Goal: Obtain resource: Download file/media

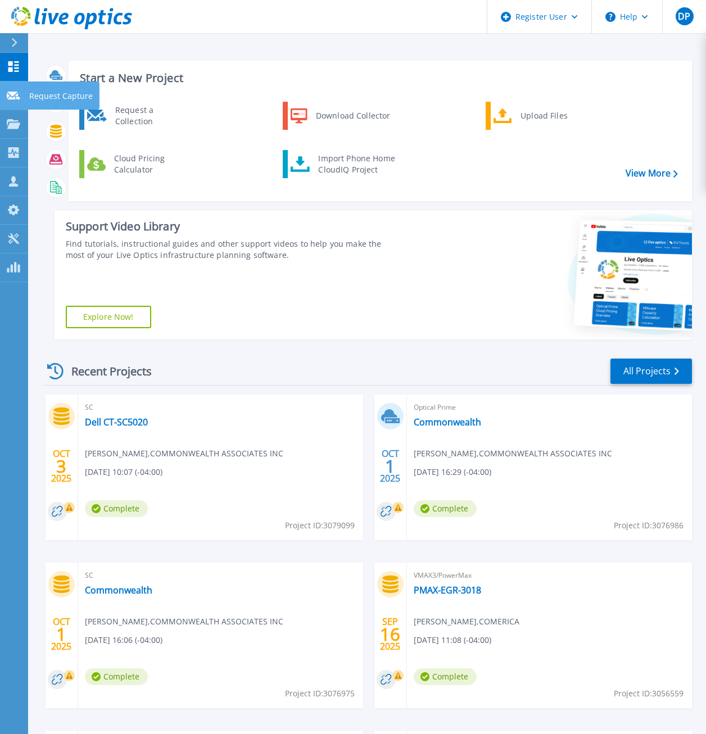
click at [40, 100] on p "Request Capture" at bounding box center [61, 95] width 64 height 29
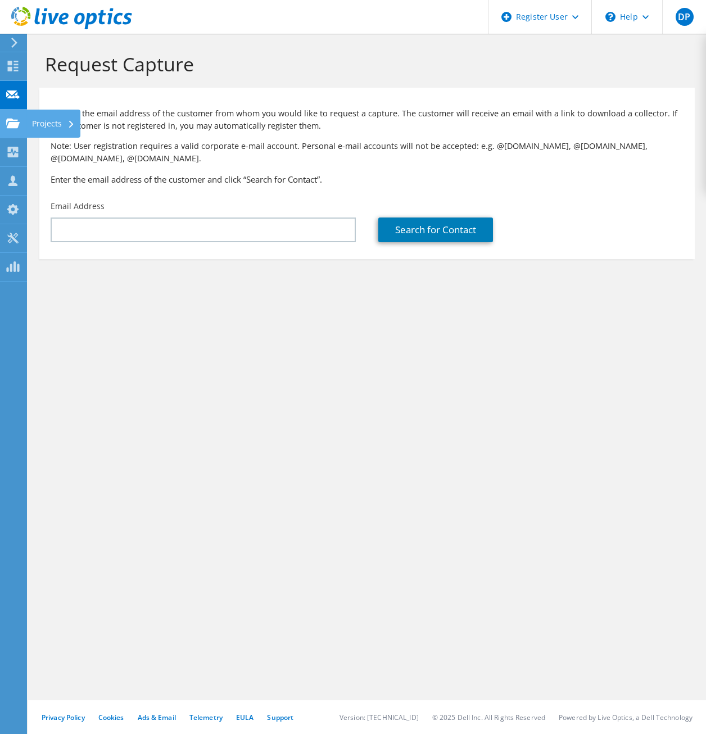
click at [8, 124] on use at bounding box center [12, 123] width 13 height 10
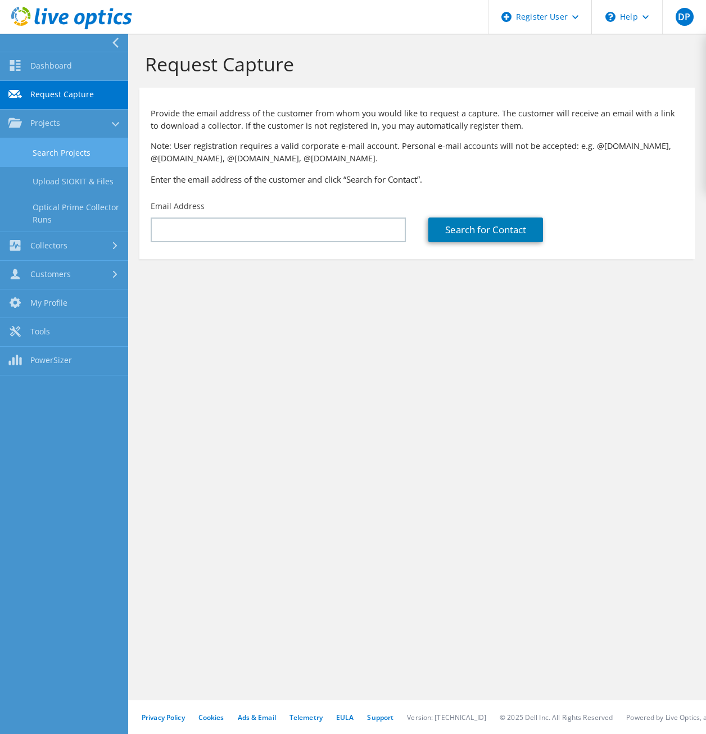
click at [61, 152] on link "Search Projects" at bounding box center [64, 152] width 128 height 29
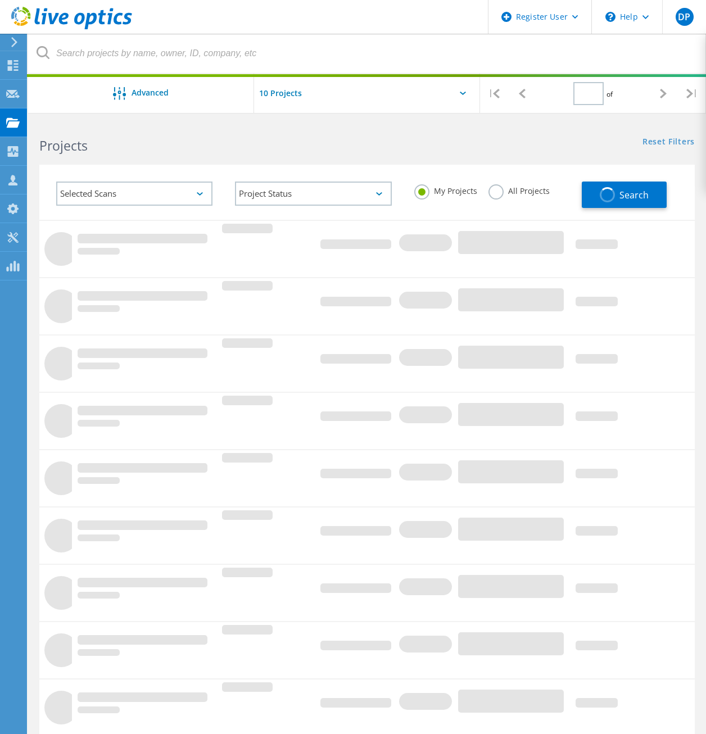
type input "1"
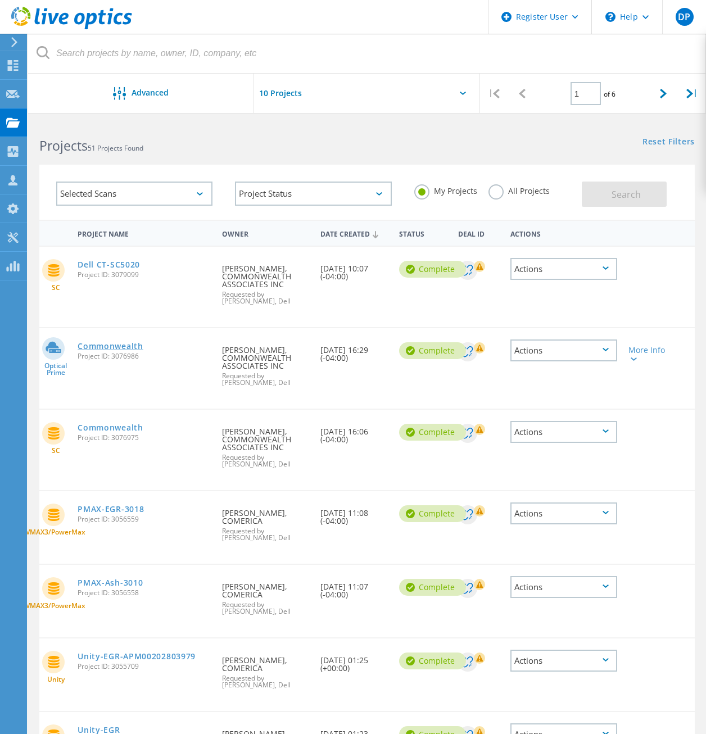
click at [130, 342] on link "Commonwealth" at bounding box center [110, 346] width 65 height 8
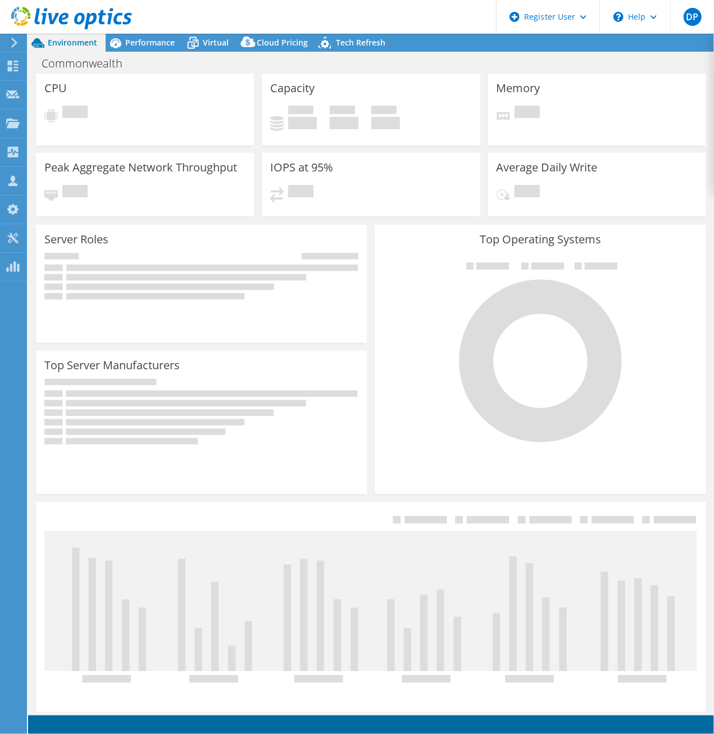
select select "USD"
select select "USEast"
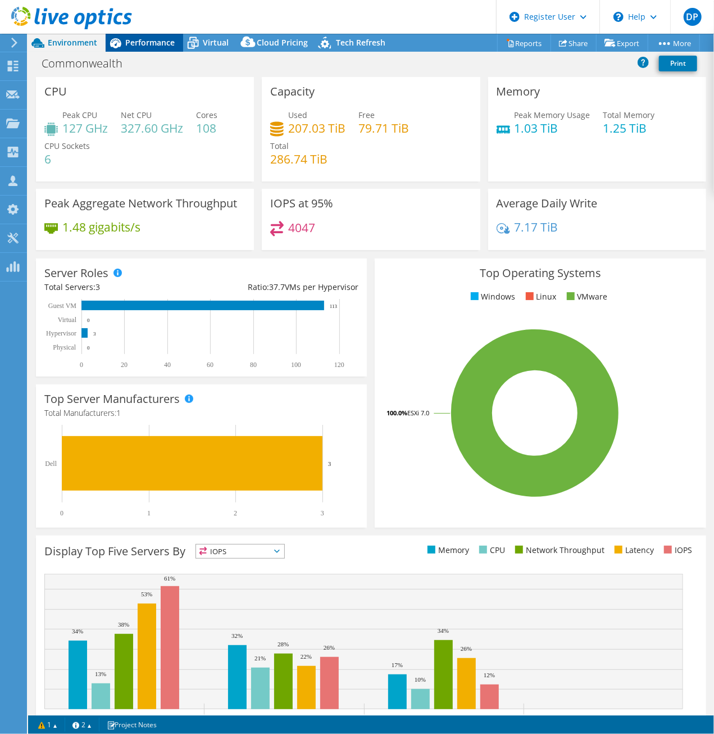
click at [142, 35] on div "Performance" at bounding box center [145, 43] width 78 height 18
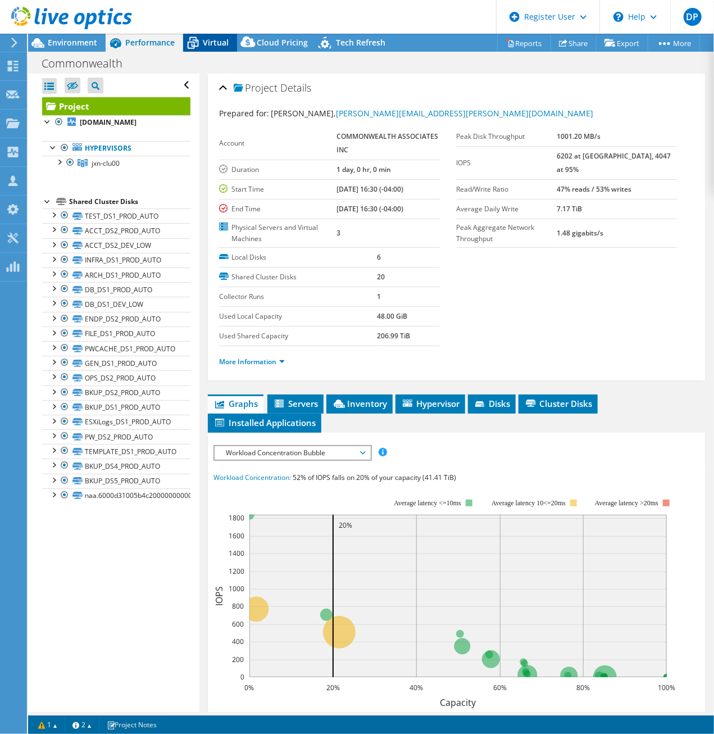
click at [208, 40] on span "Virtual" at bounding box center [216, 42] width 26 height 11
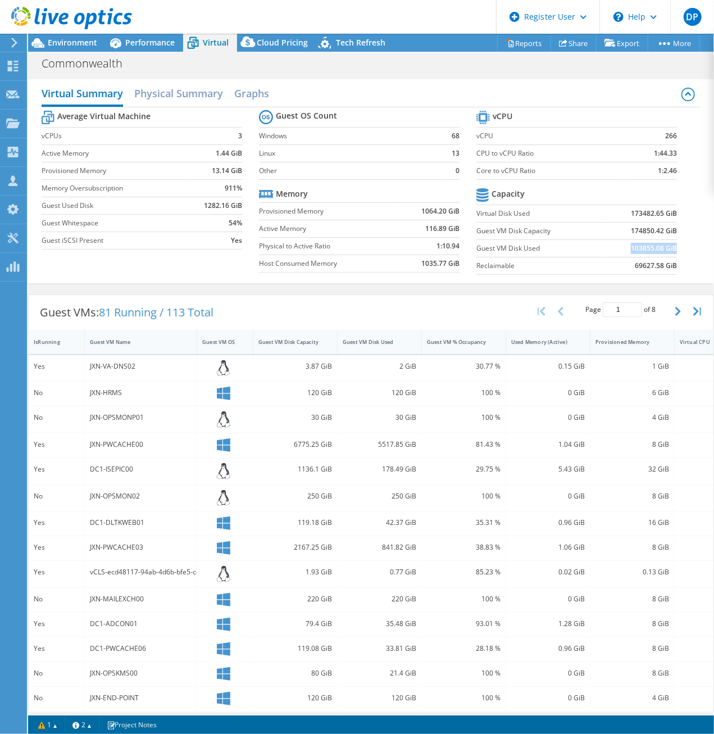
drag, startPoint x: 667, startPoint y: 246, endPoint x: 620, endPoint y: 246, distance: 46.6
click at [620, 246] on td "103855.08 GiB" at bounding box center [641, 247] width 74 height 17
click at [374, 51] on div "Tech Refresh" at bounding box center [355, 43] width 78 height 18
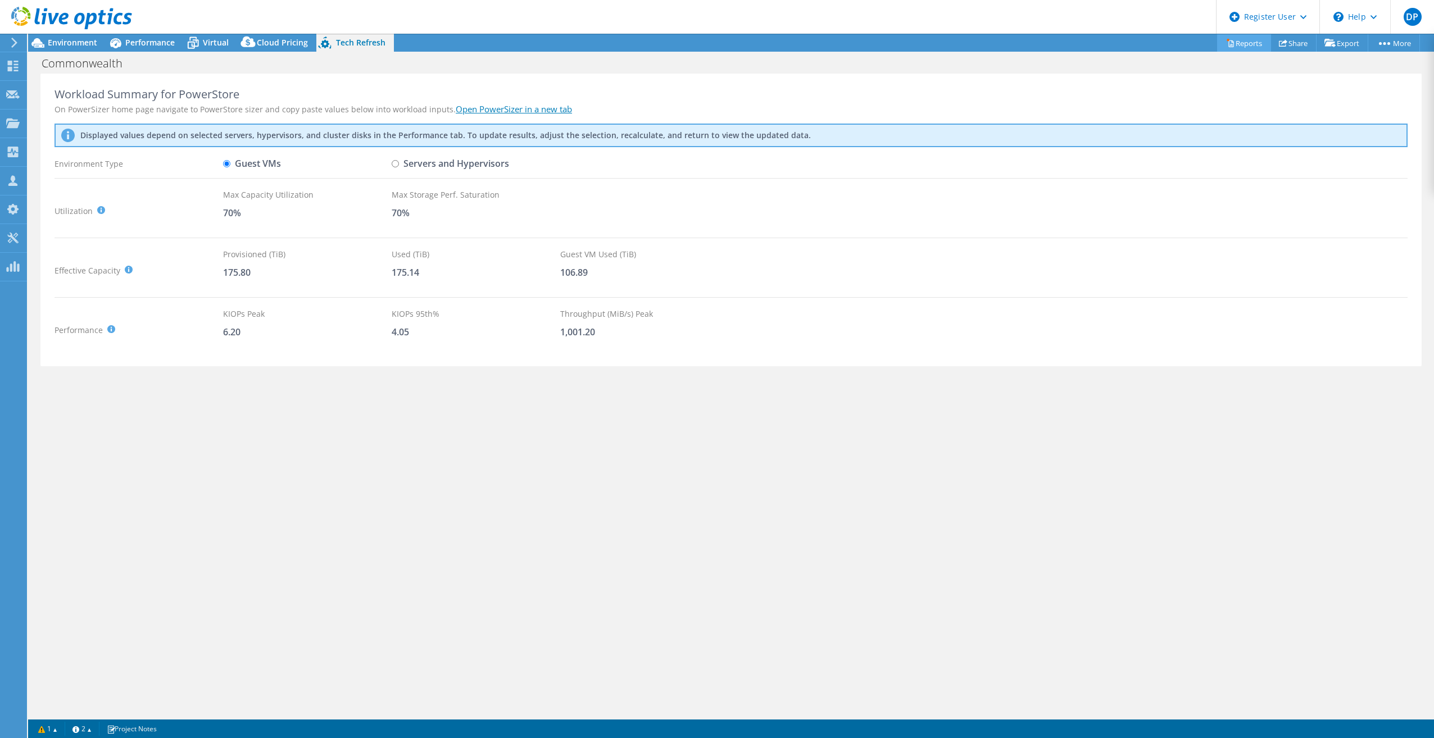
click at [714, 44] on link "Reports" at bounding box center [1244, 42] width 54 height 17
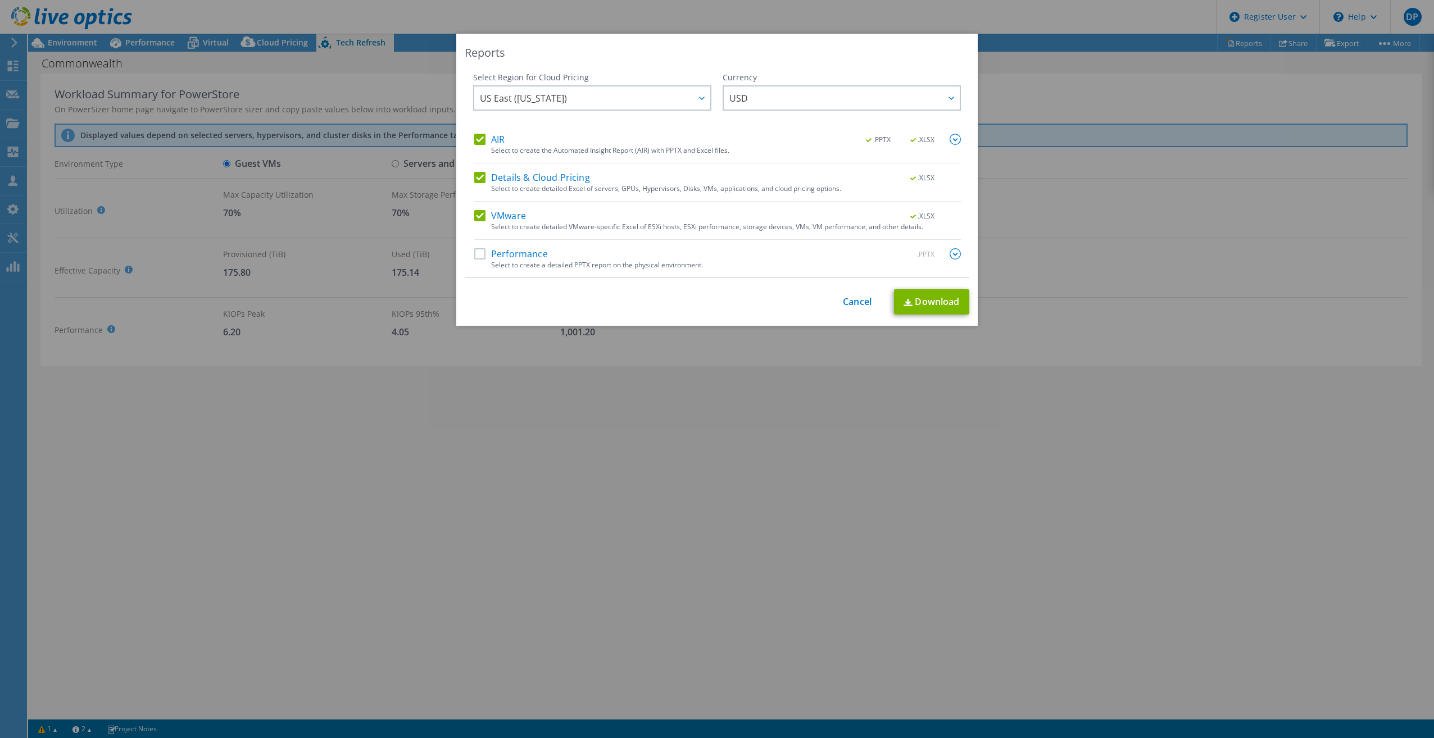
click at [497, 254] on label "Performance" at bounding box center [511, 253] width 74 height 11
click at [0, 0] on input "Performance" at bounding box center [0, 0] width 0 height 0
click at [678, 97] on span "US East (Virginia)" at bounding box center [595, 98] width 230 height 23
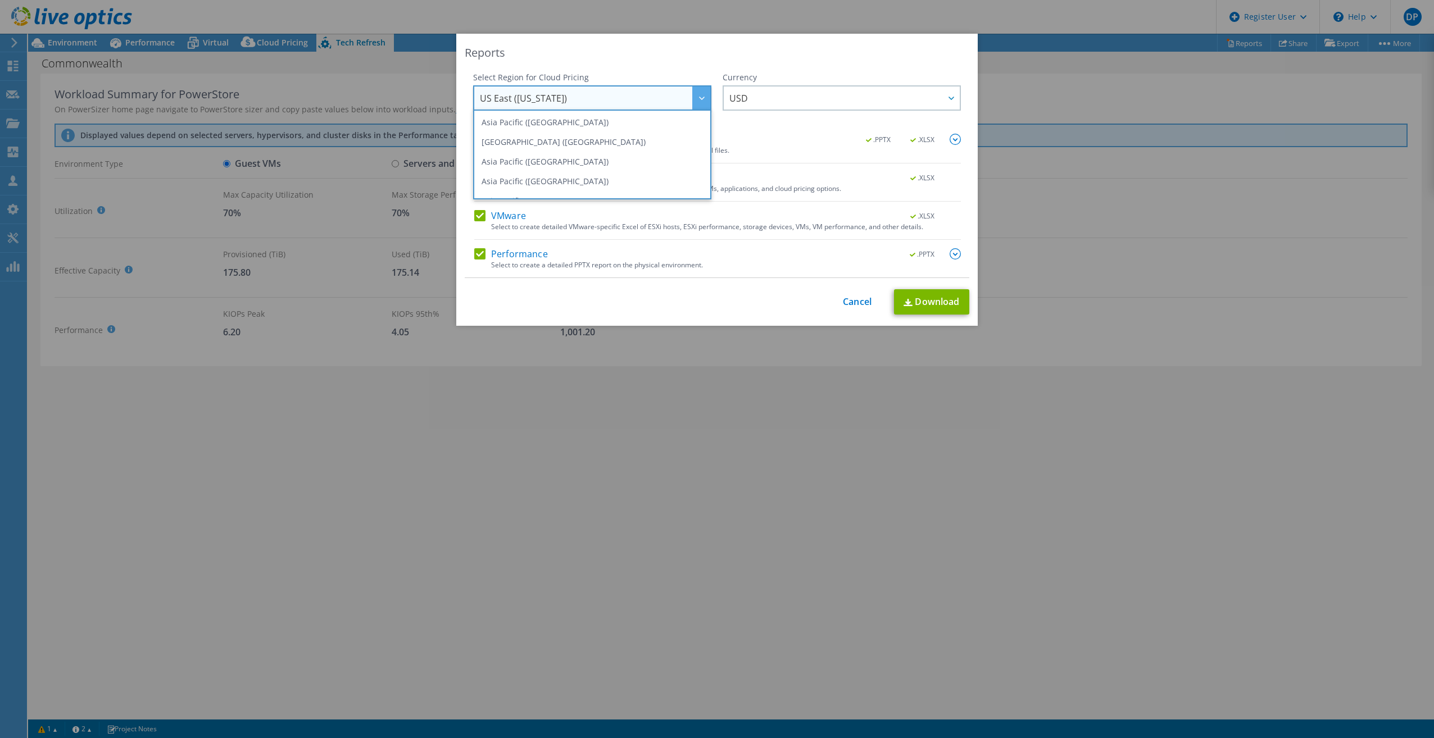
click at [714, 132] on div "Currency ARS AUD BRL CAD CHF CLP CNY DKK EUR GBP HKD HUF INR JPY MXN MYR NOK NZ…" at bounding box center [842, 103] width 238 height 62
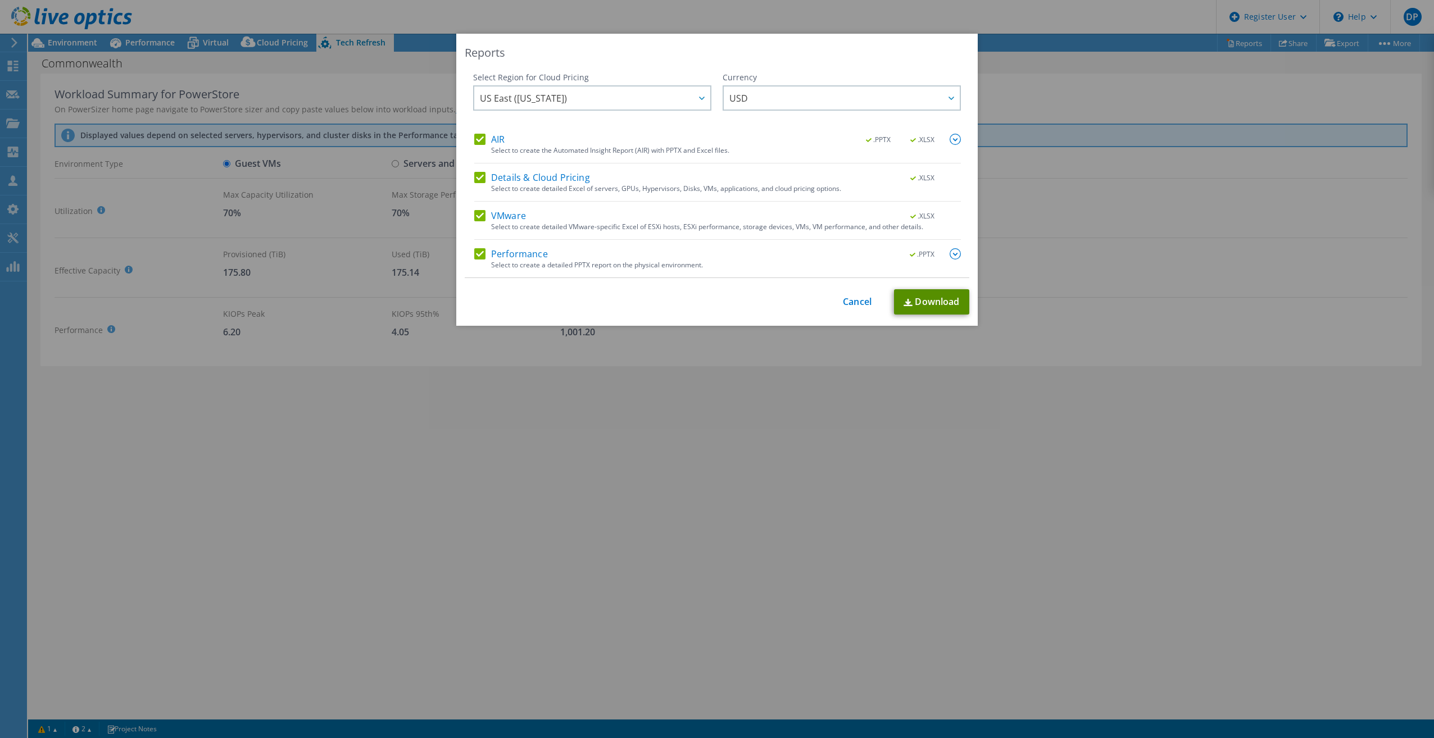
click at [714, 307] on link "Download" at bounding box center [931, 301] width 75 height 25
drag, startPoint x: 844, startPoint y: 306, endPoint x: 794, endPoint y: 276, distance: 57.7
click at [714, 306] on link "Cancel" at bounding box center [857, 302] width 29 height 11
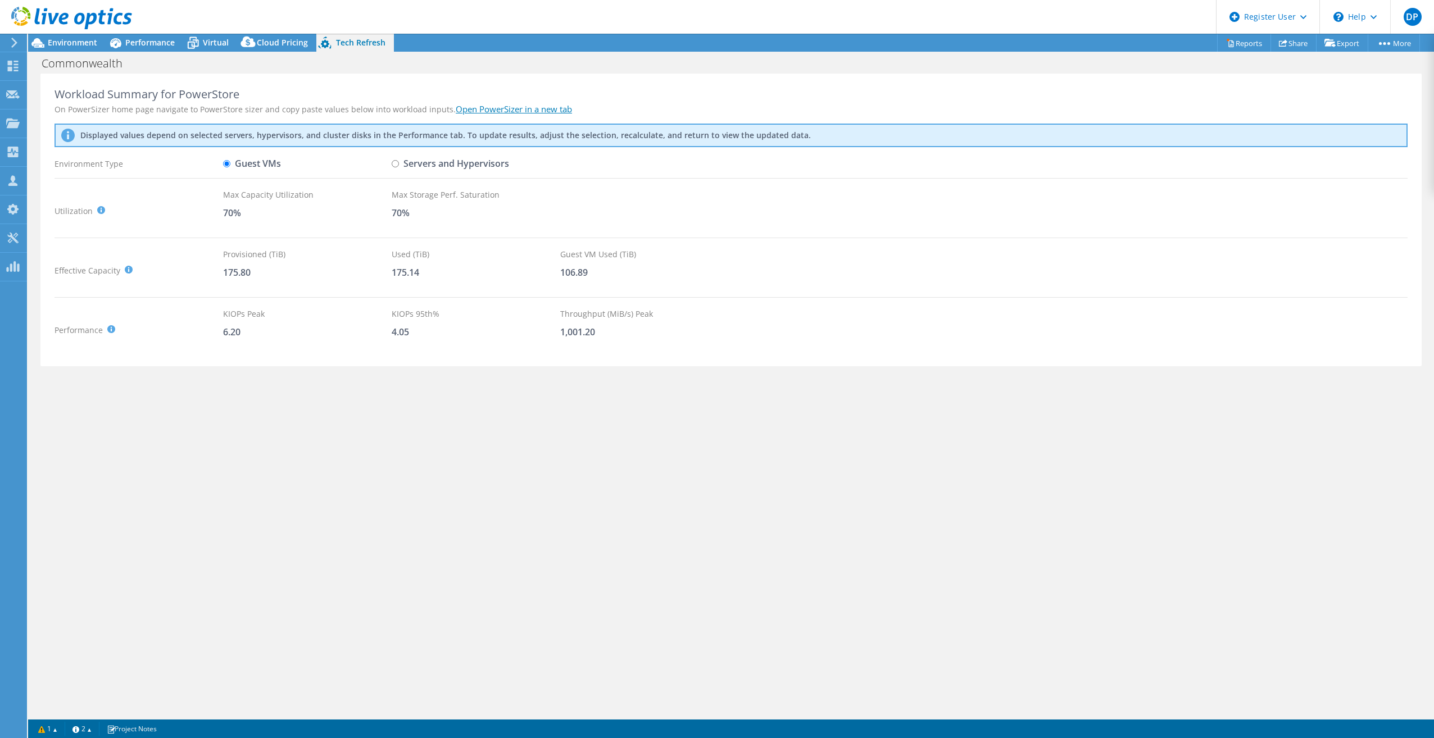
click at [16, 47] on icon at bounding box center [14, 43] width 8 height 10
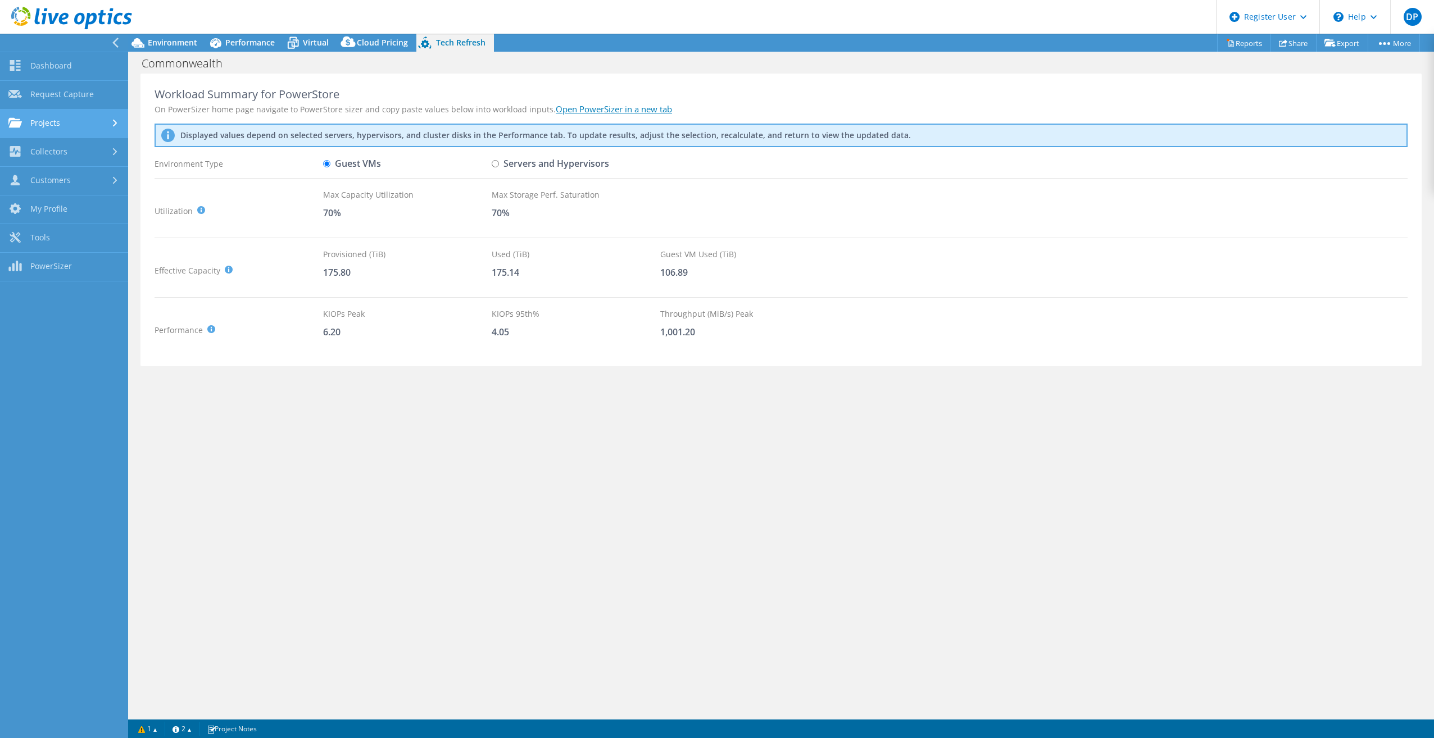
drag, startPoint x: 74, startPoint y: 126, endPoint x: 86, endPoint y: 124, distance: 12.6
click at [74, 126] on link "Projects" at bounding box center [64, 124] width 128 height 29
click at [87, 156] on link "Search Projects" at bounding box center [64, 152] width 128 height 29
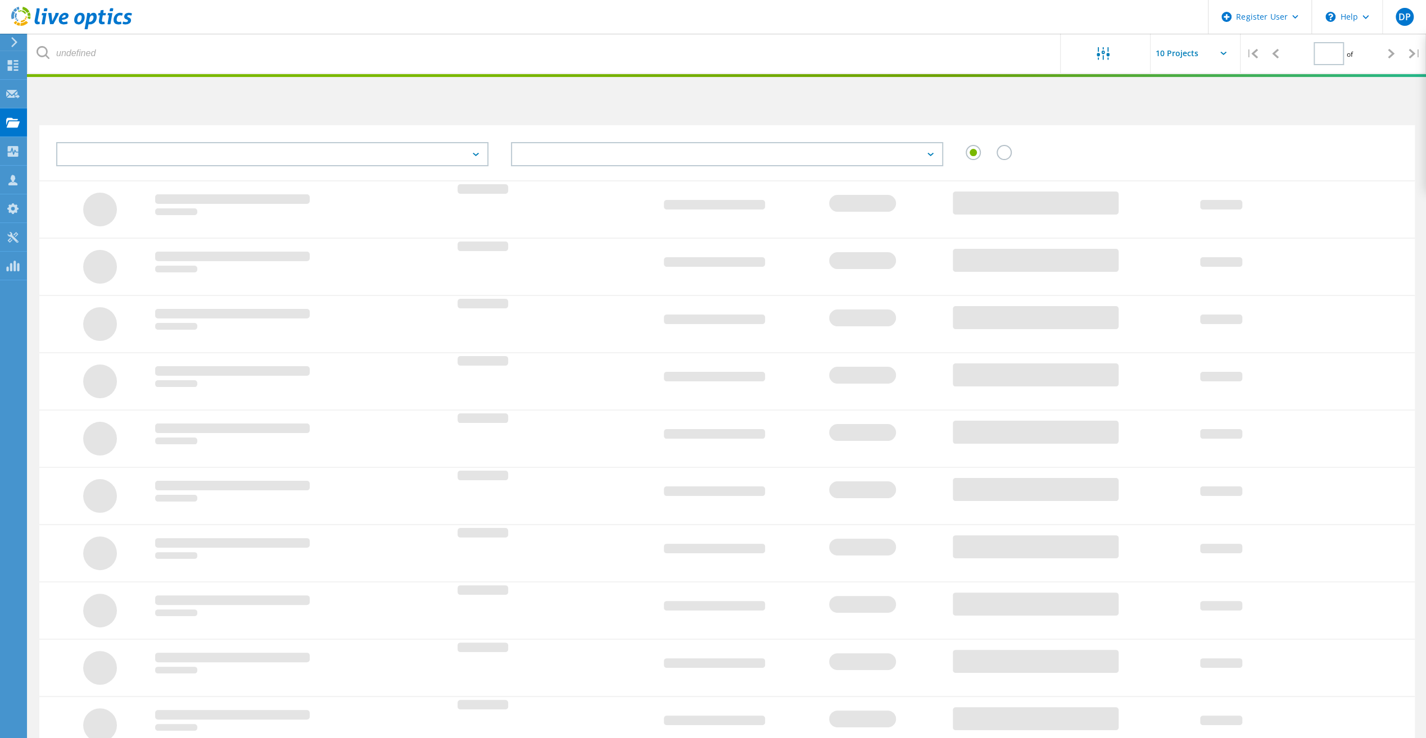
type input "1"
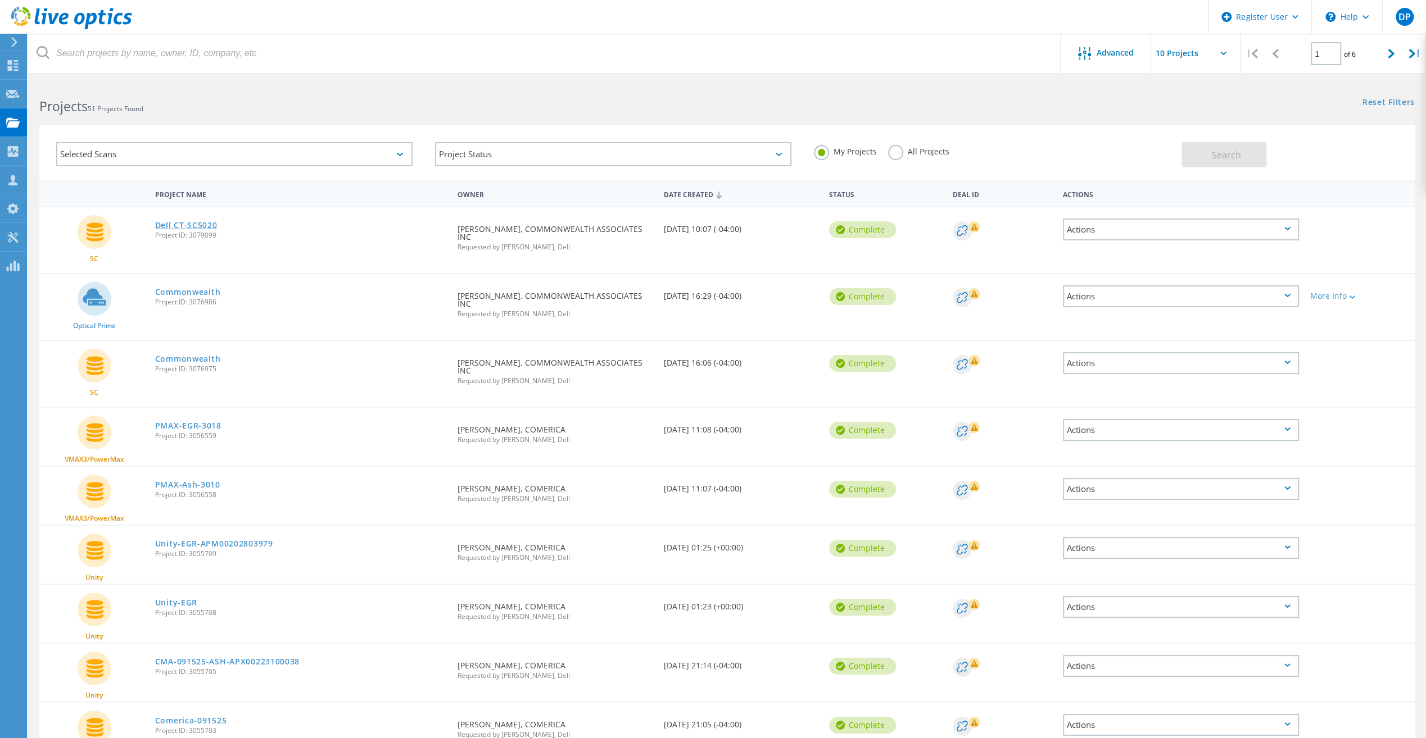
click at [206, 225] on link "Dell CT-SC5020" at bounding box center [186, 225] width 62 height 8
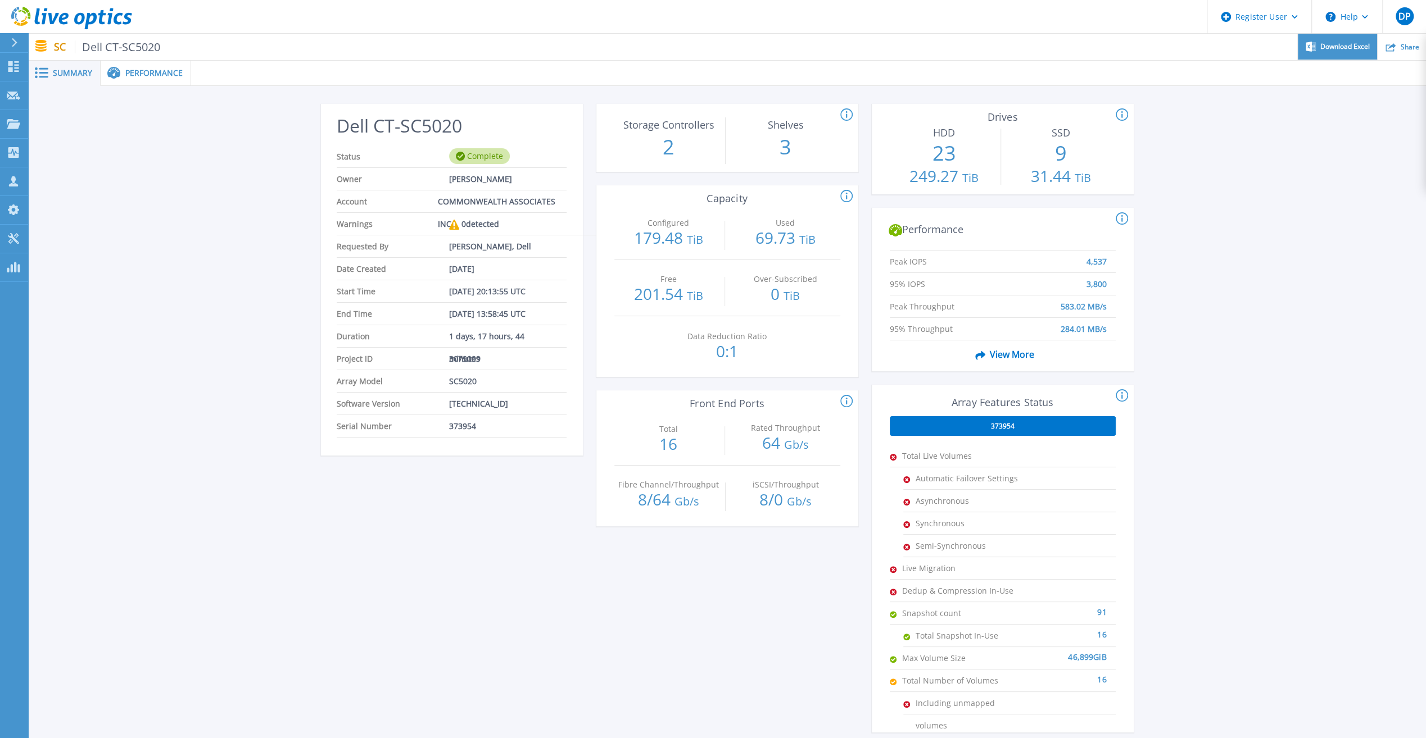
click at [1359, 41] on div "Download Excel" at bounding box center [1337, 47] width 79 height 26
click at [157, 69] on span "Performance" at bounding box center [153, 73] width 57 height 8
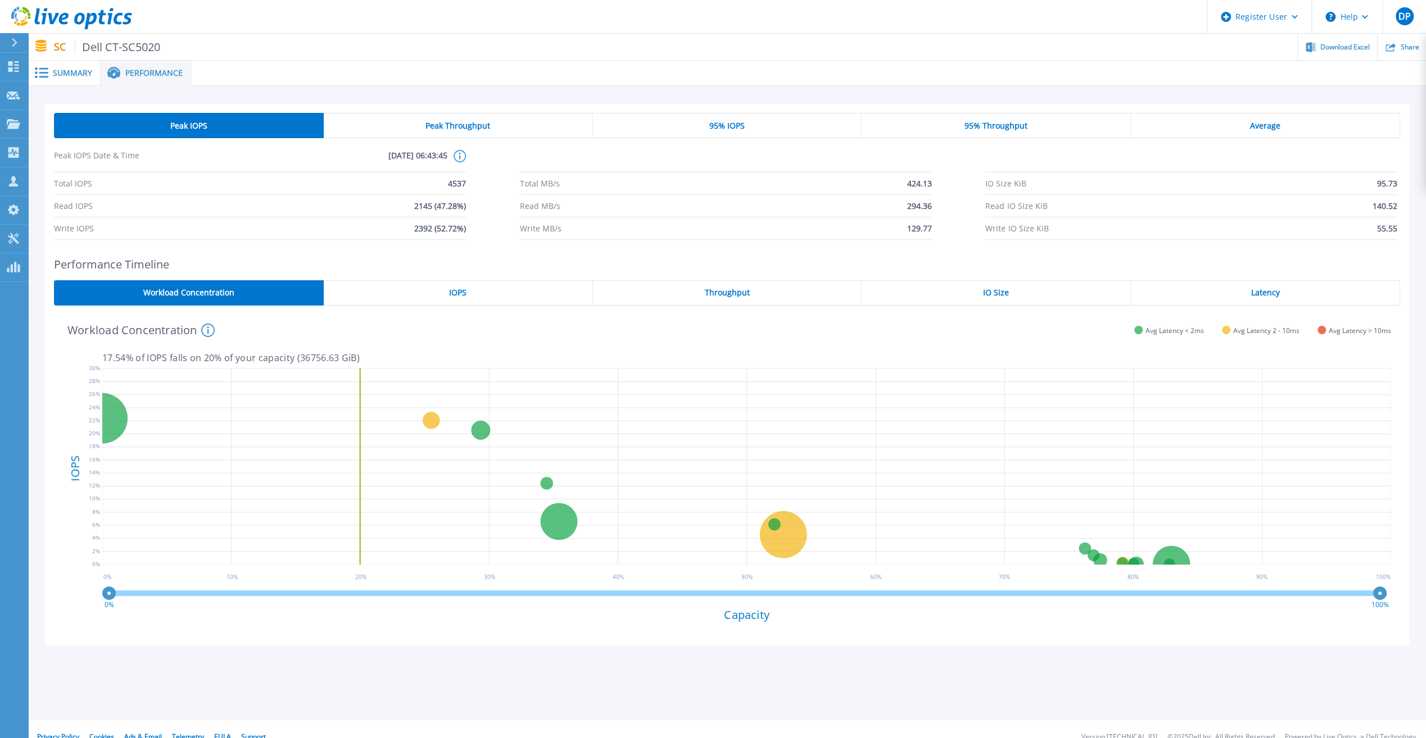
click at [773, 293] on div "Throughput" at bounding box center [727, 292] width 269 height 25
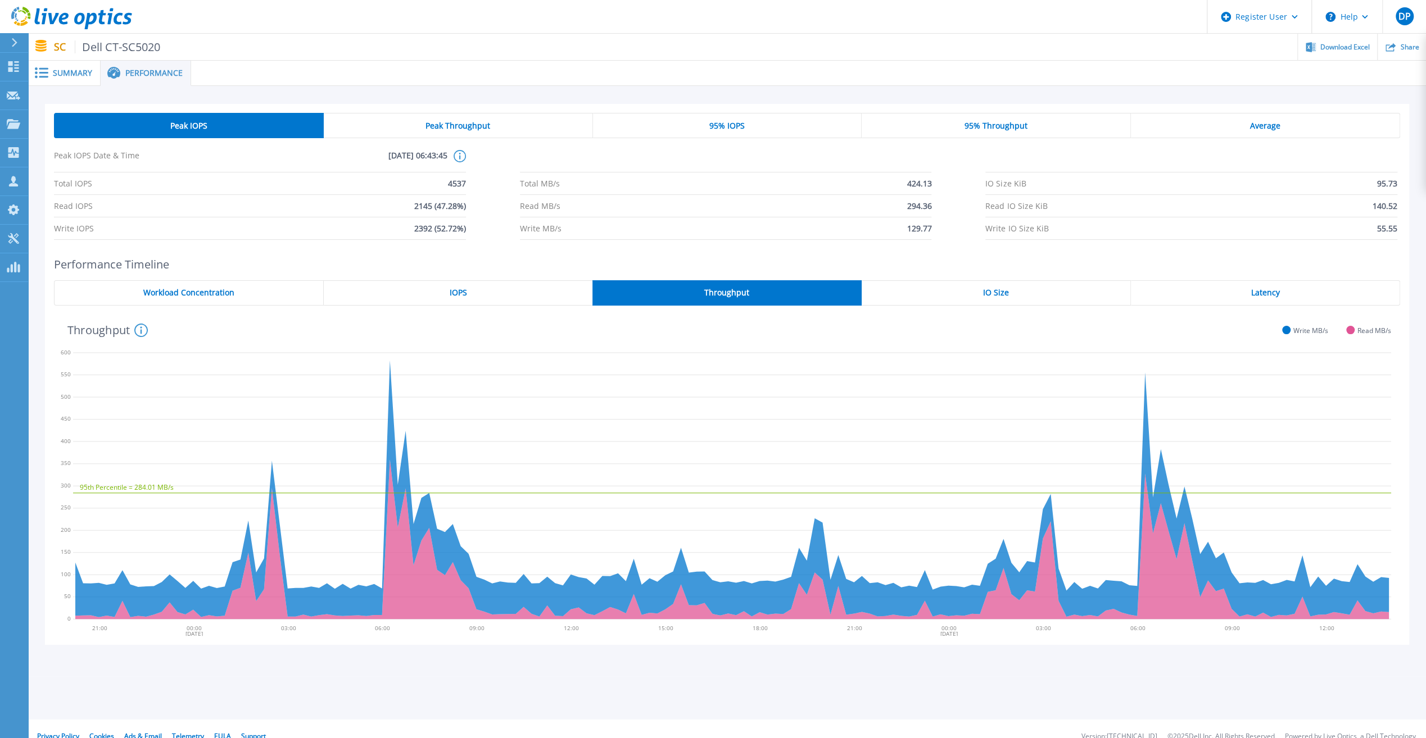
click at [1250, 133] on div "Average" at bounding box center [1265, 125] width 269 height 25
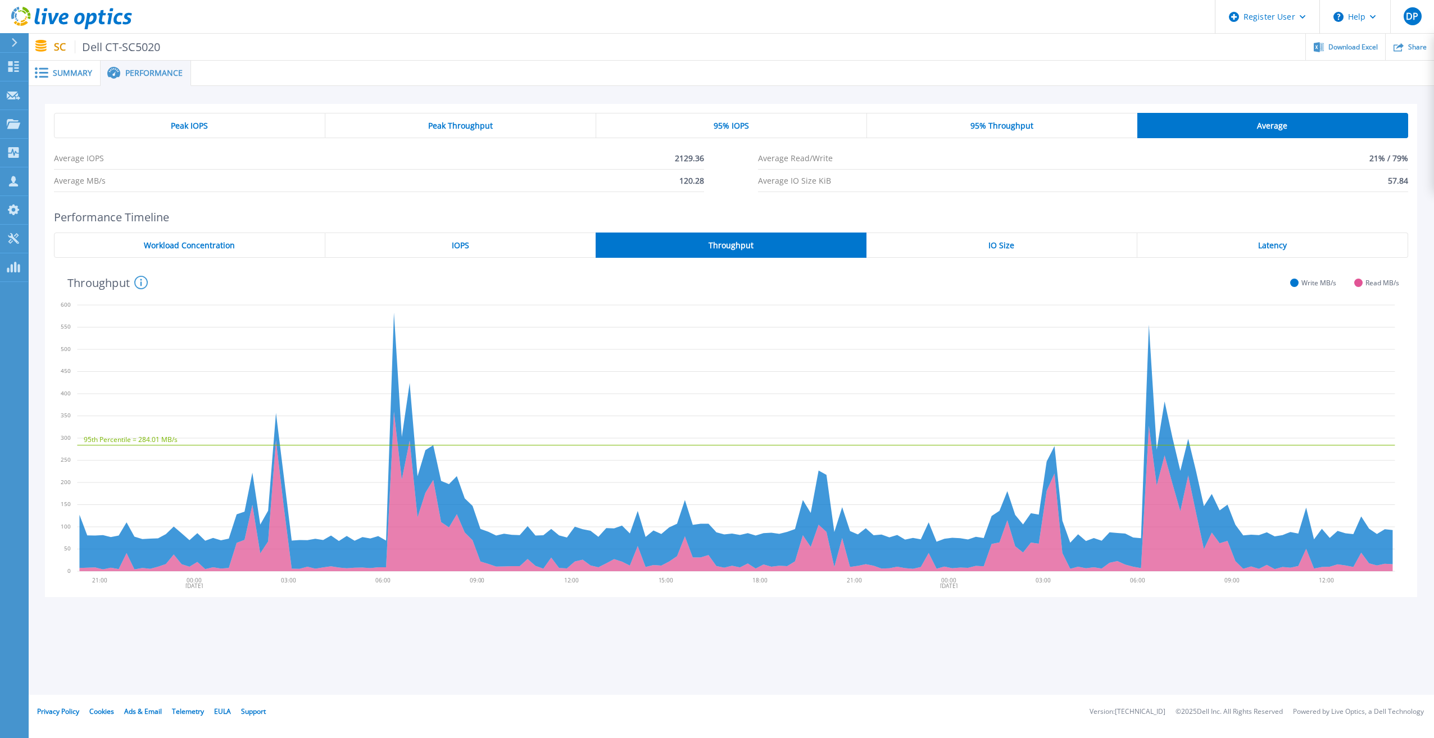
click at [80, 69] on span "Summary" at bounding box center [72, 73] width 39 height 8
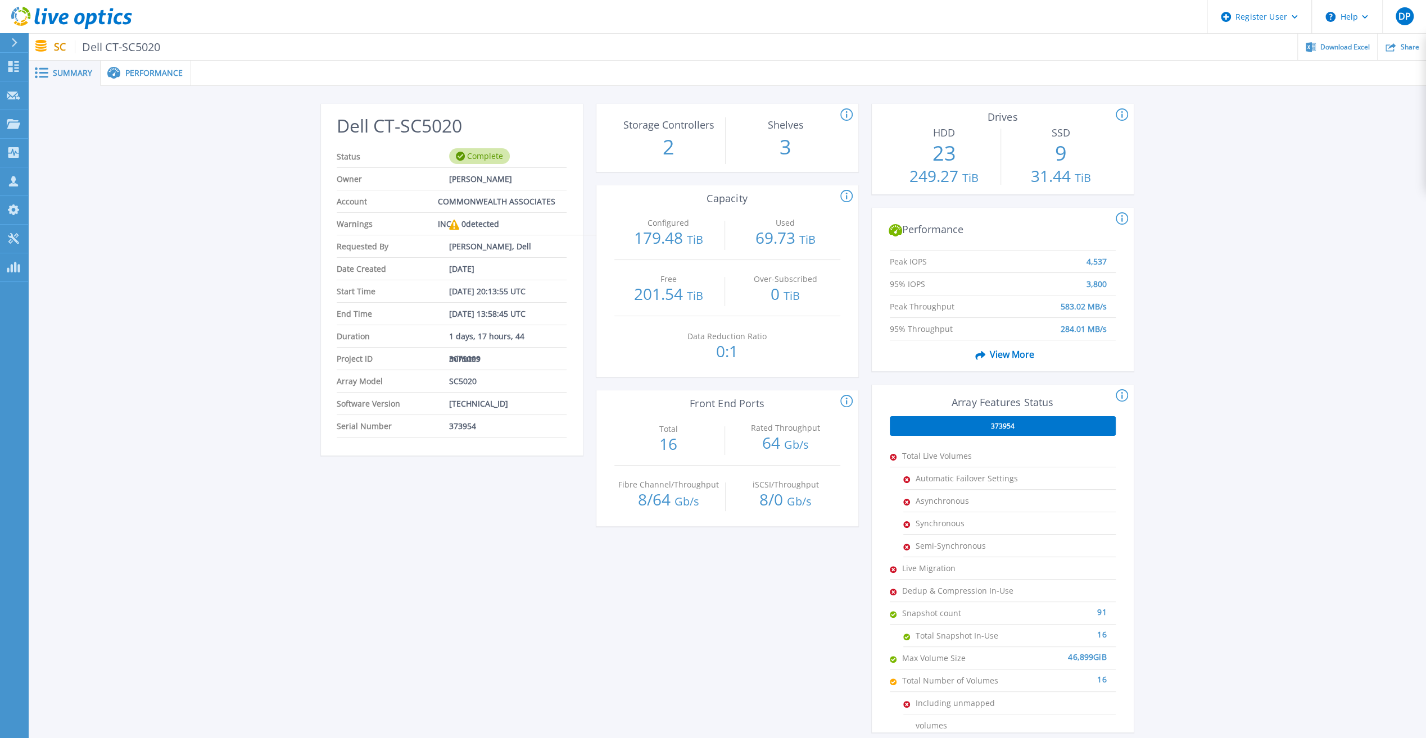
click at [847, 193] on icon at bounding box center [846, 196] width 12 height 13
